Goal: Task Accomplishment & Management: Manage account settings

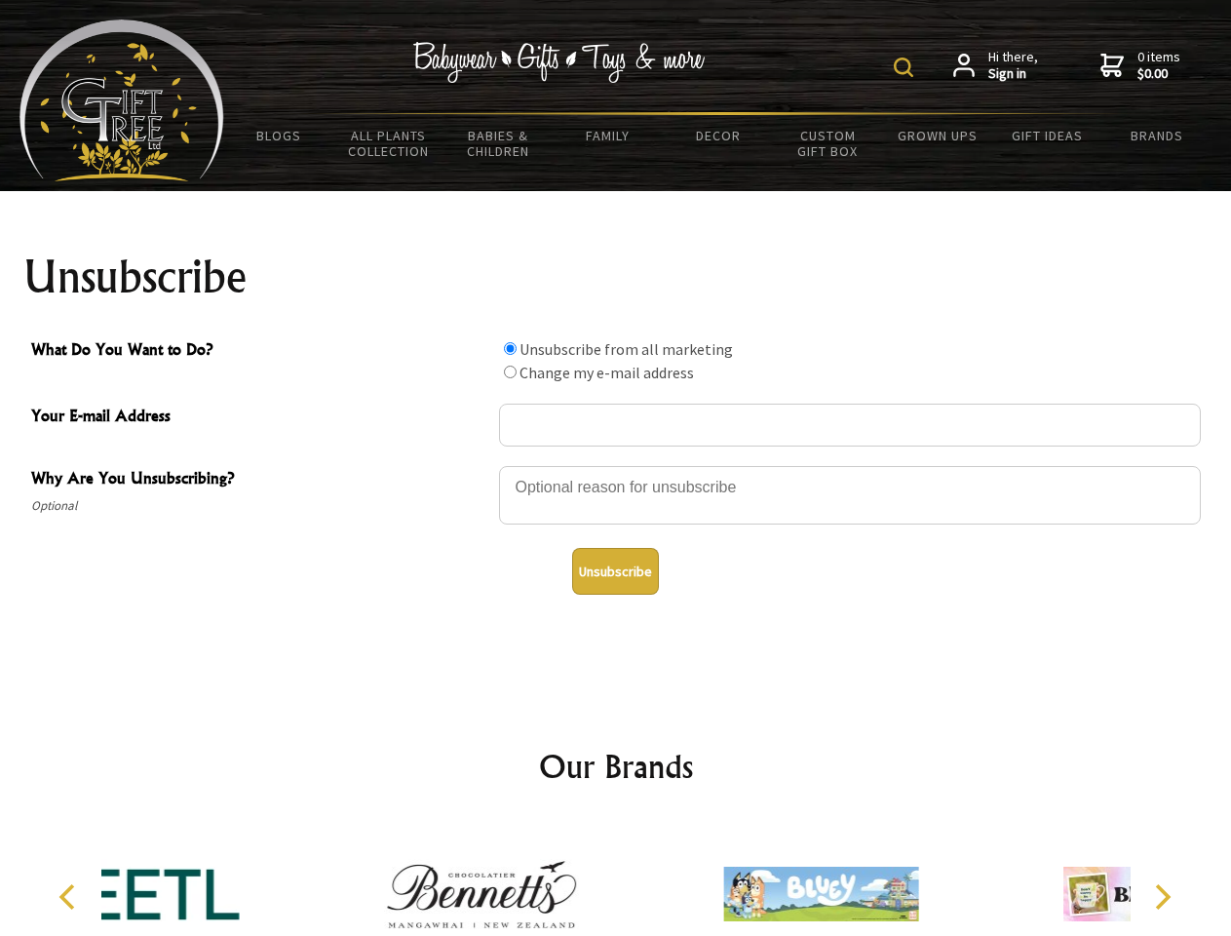
click at [907, 67] on img at bounding box center [903, 67] width 19 height 19
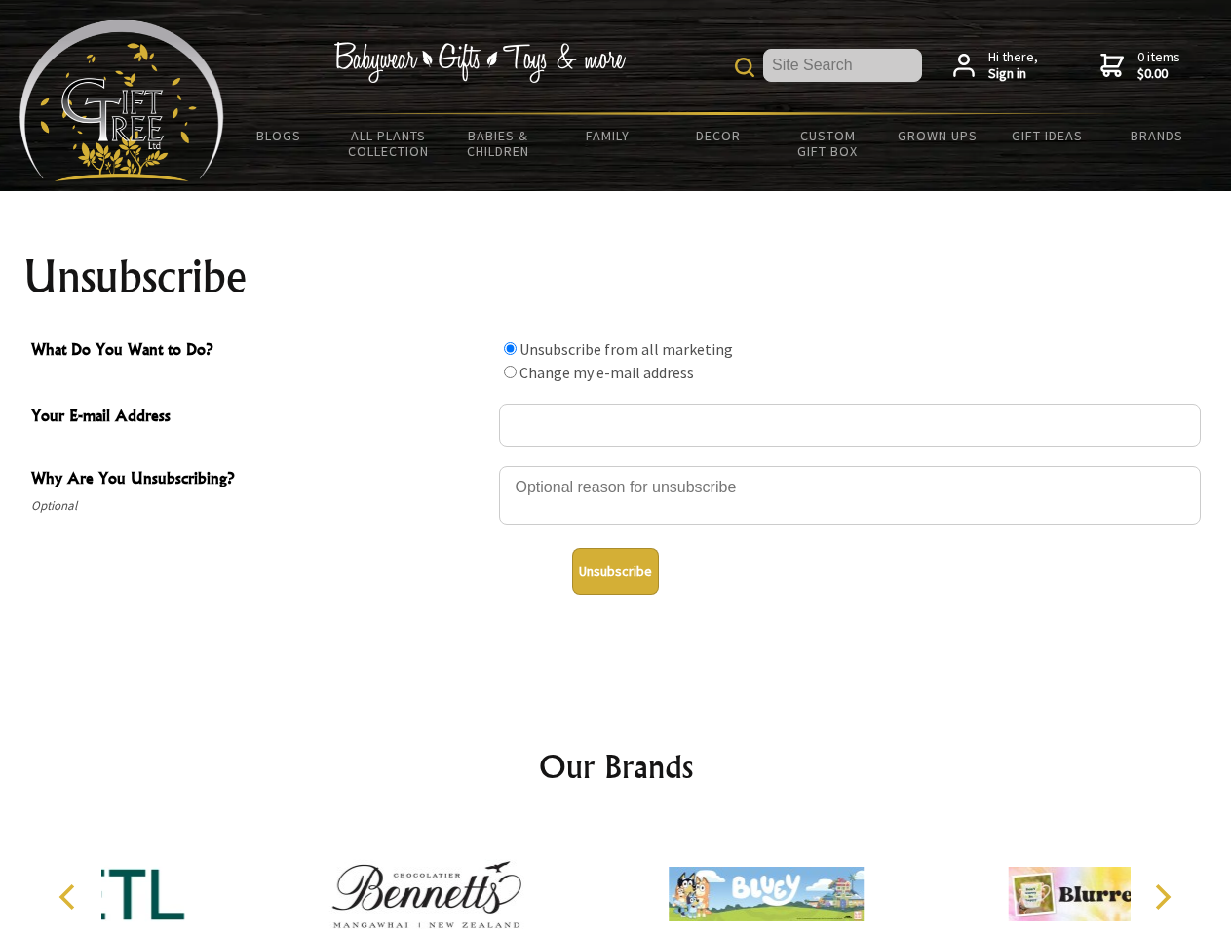
click at [616, 465] on div at bounding box center [850, 498] width 702 height 68
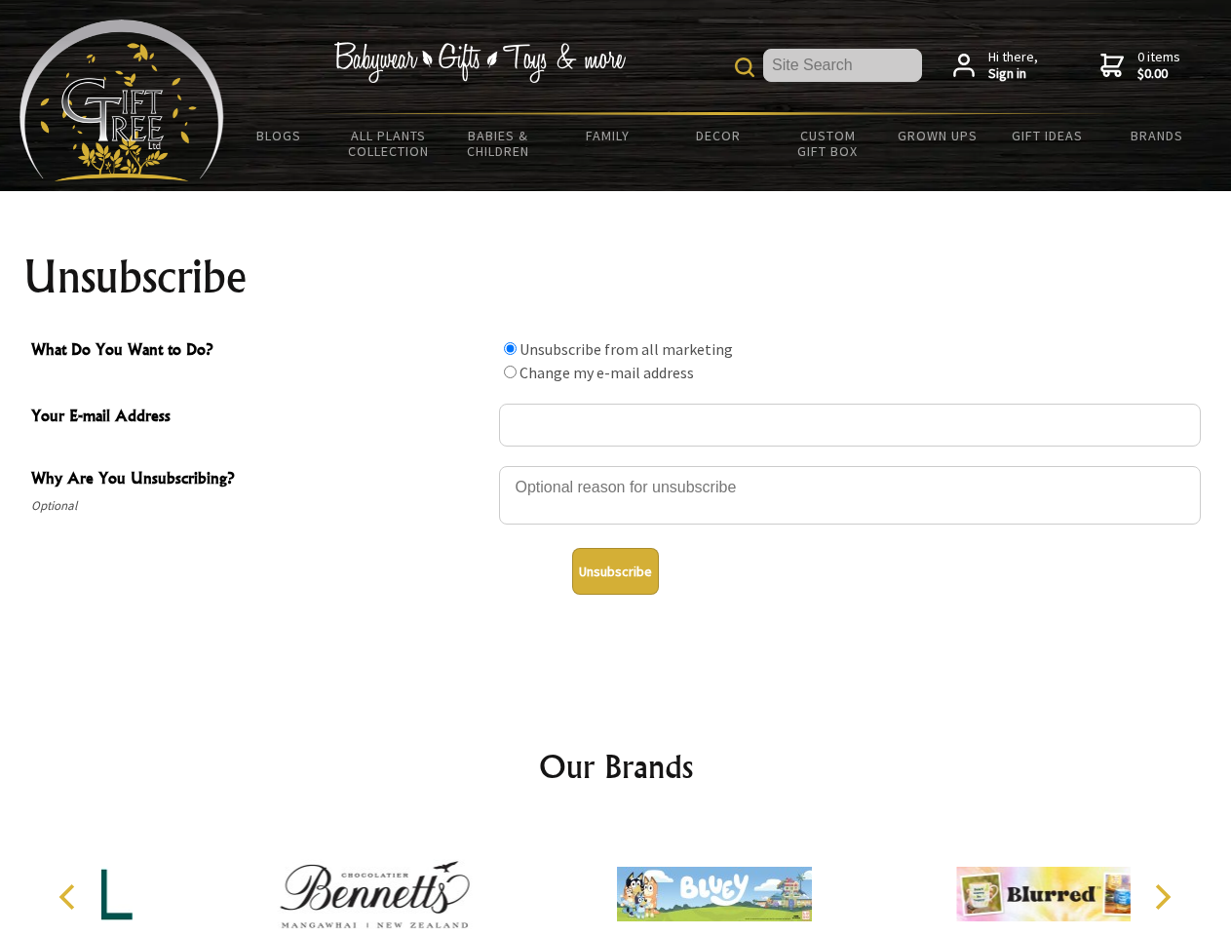
click at [510, 348] on input "What Do You Want to Do?" at bounding box center [510, 348] width 13 height 13
click at [510, 371] on input "What Do You Want to Do?" at bounding box center [510, 372] width 13 height 13
radio input "true"
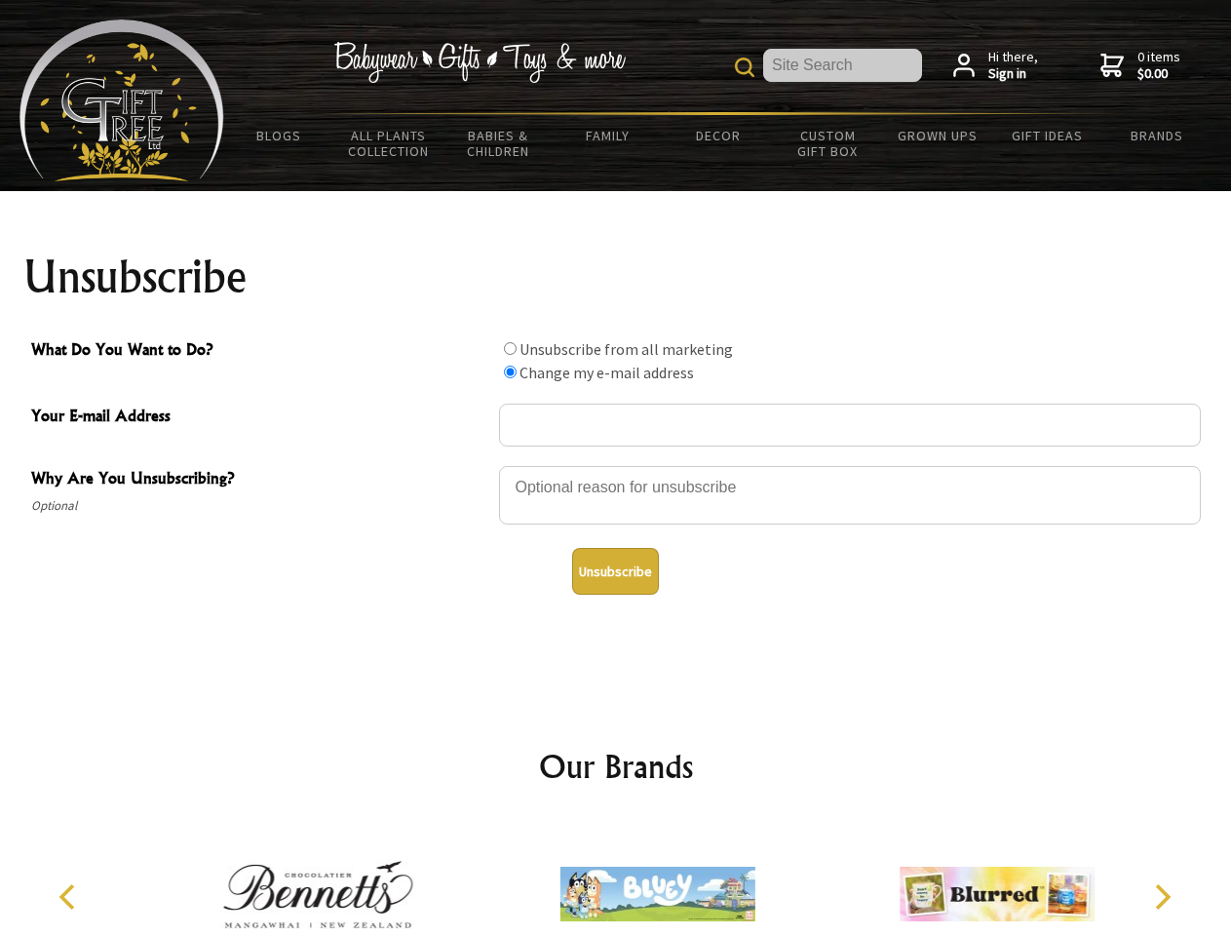
click at [615, 571] on button "Unsubscribe" at bounding box center [615, 571] width 87 height 47
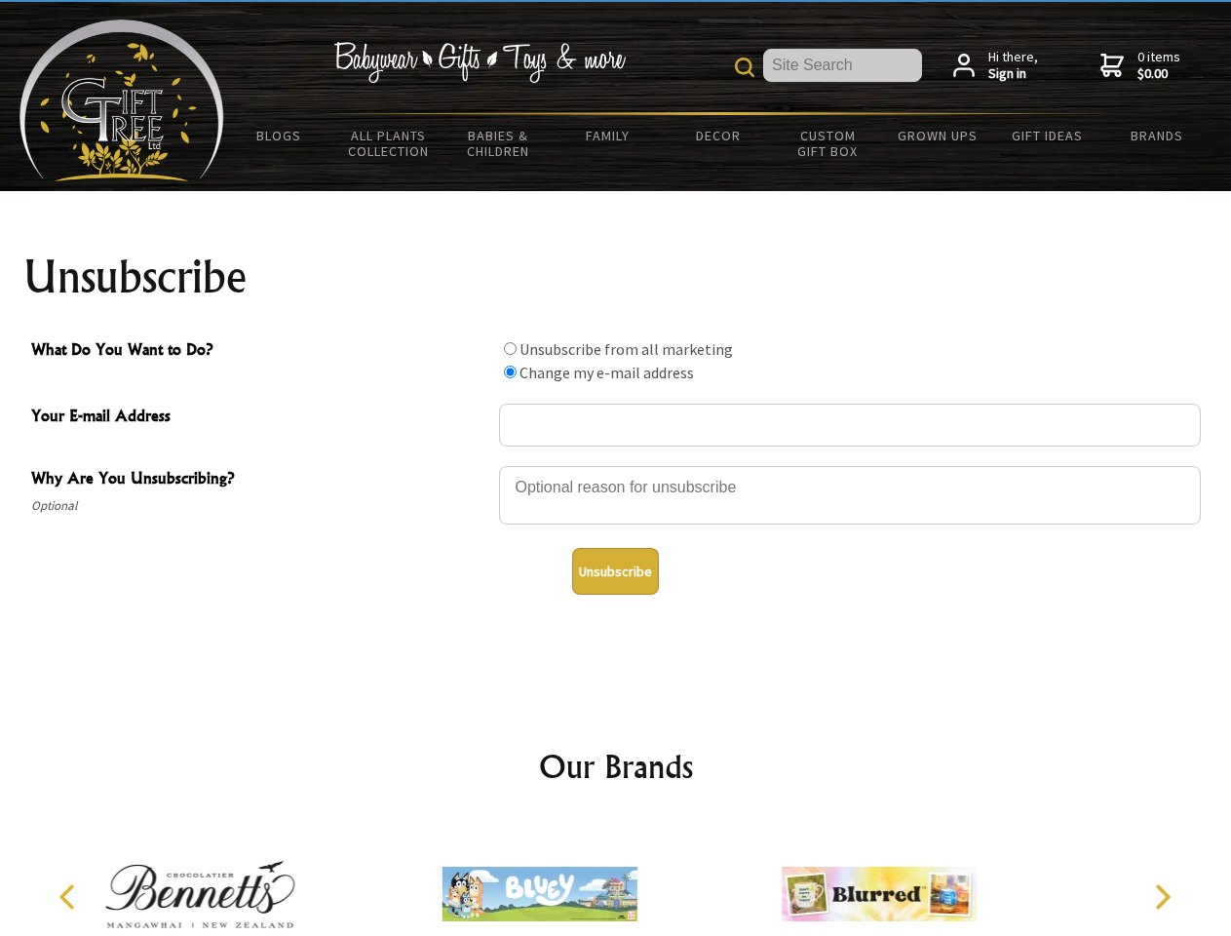
click at [616, 878] on img at bounding box center [540, 894] width 195 height 146
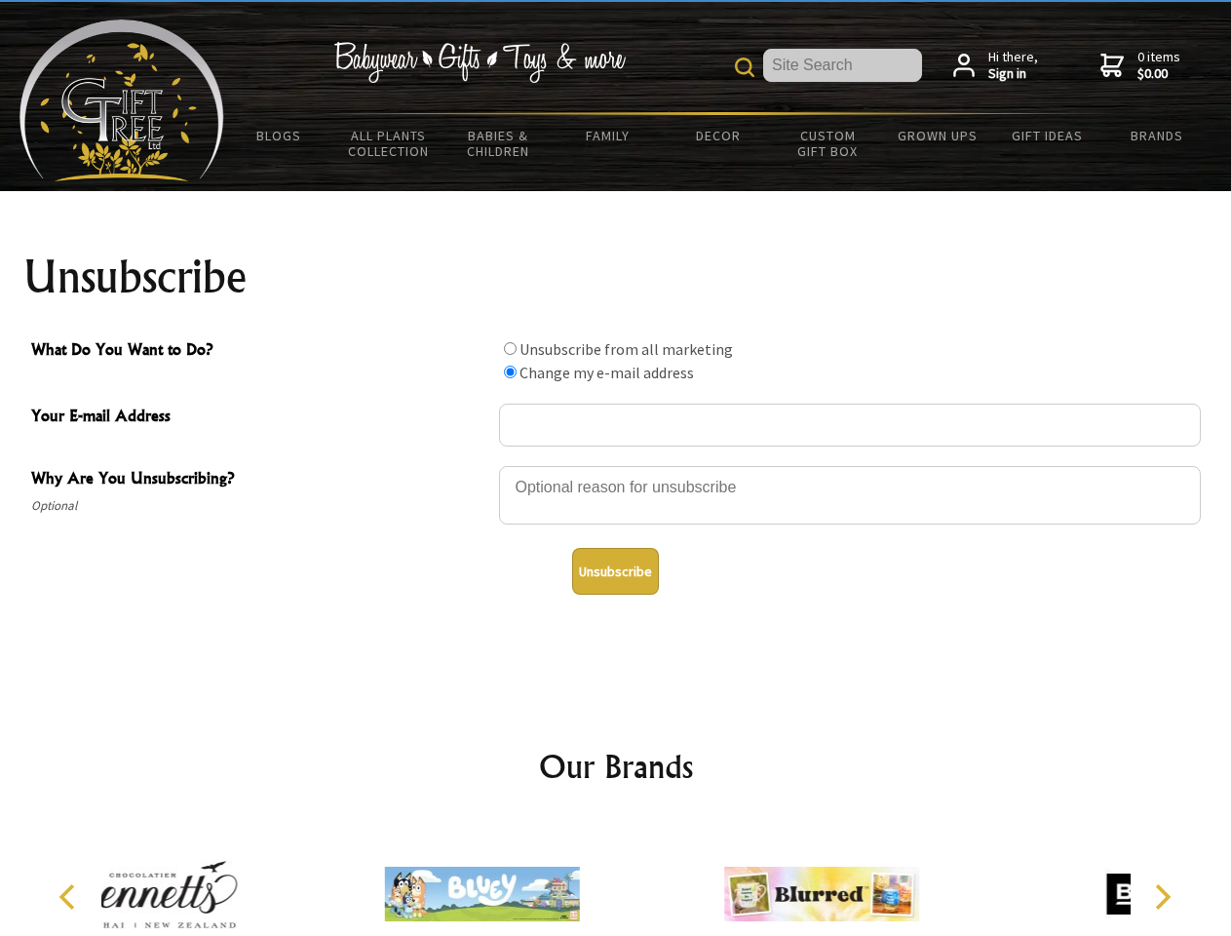
click at [70, 897] on icon "Previous" at bounding box center [69, 896] width 25 height 25
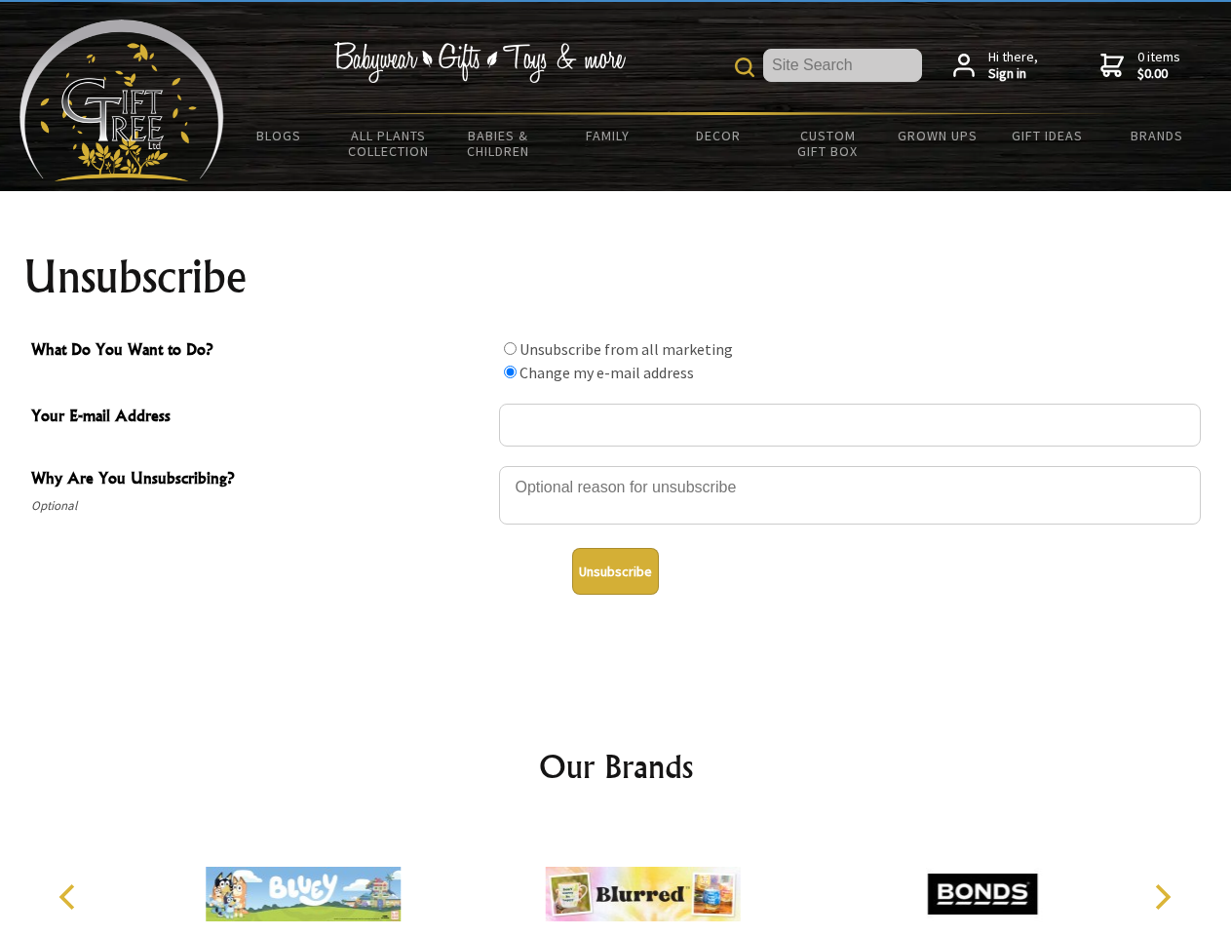
click at [1162, 897] on icon "Next" at bounding box center [1160, 896] width 25 height 25
